Goal: Transaction & Acquisition: Download file/media

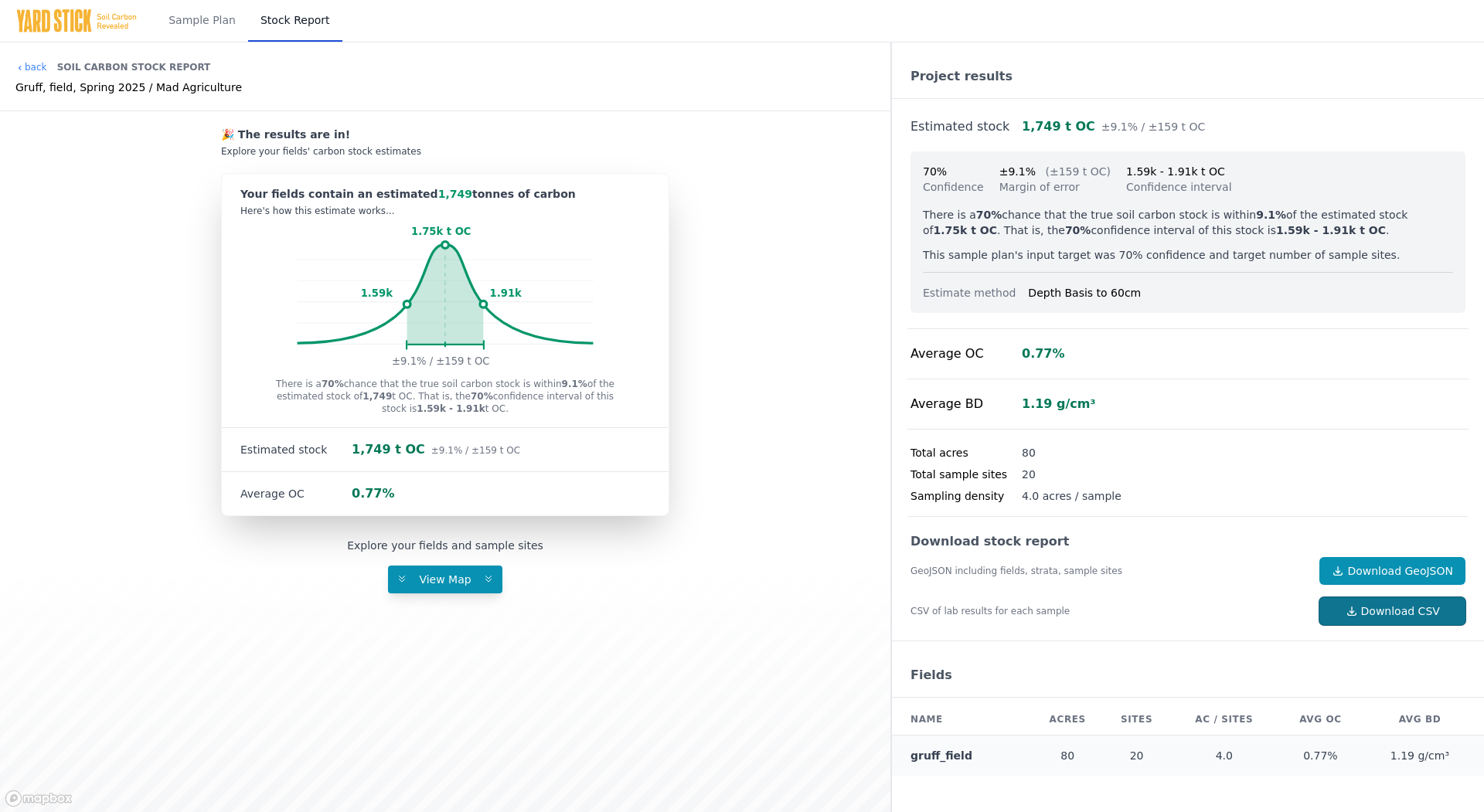
click at [1410, 602] on link "Download CSV" at bounding box center [1393, 611] width 146 height 28
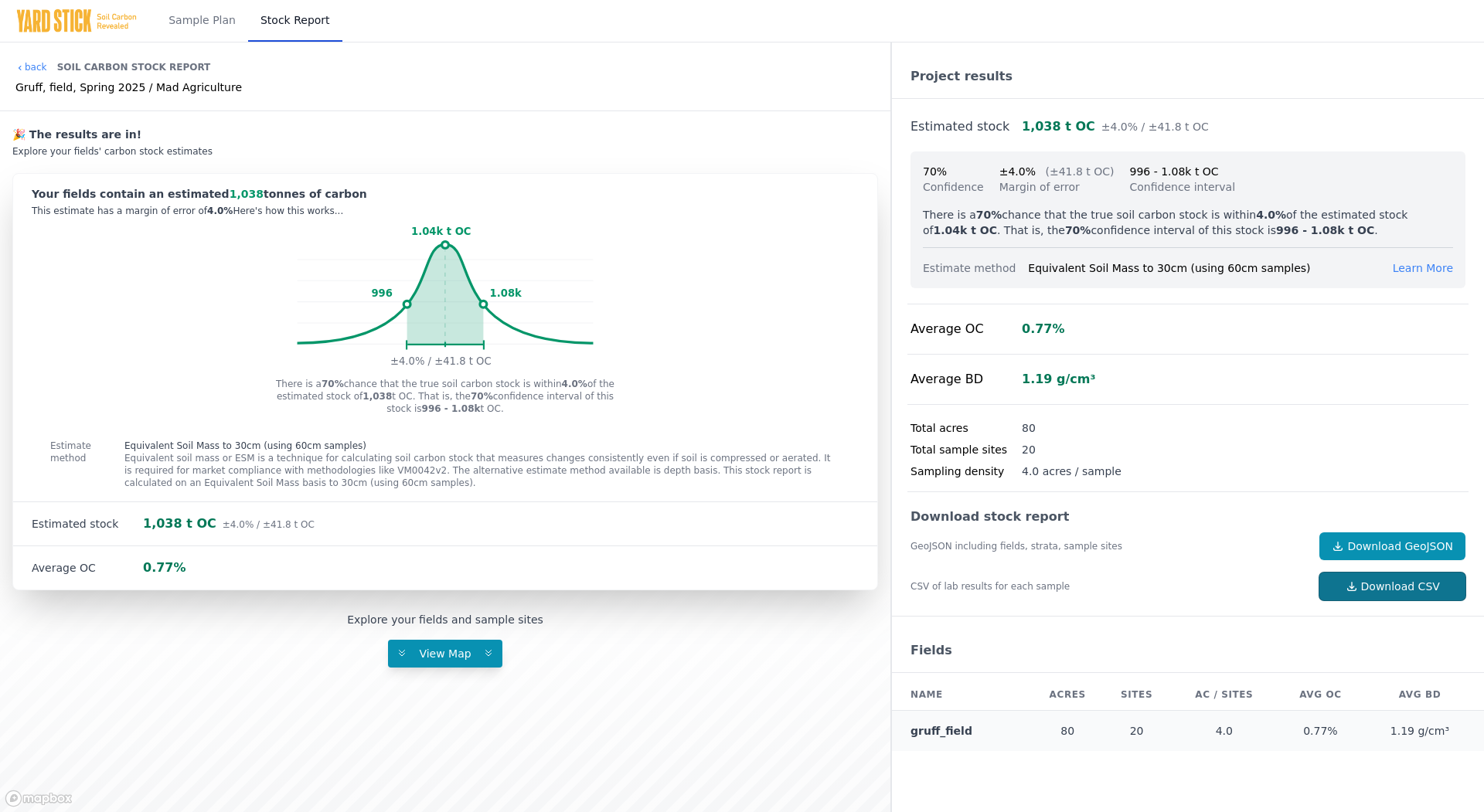
click at [1358, 582] on icon at bounding box center [1352, 587] width 12 height 12
